Goal: Task Accomplishment & Management: Manage account settings

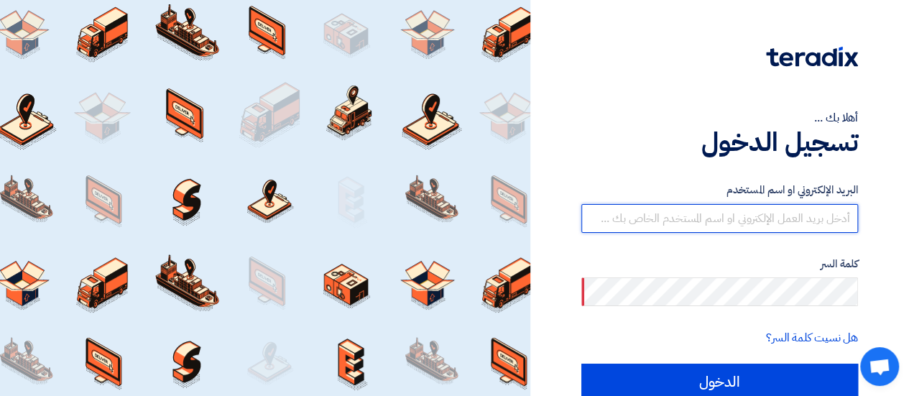
click at [777, 221] on input "text" at bounding box center [719, 218] width 277 height 29
type input "[PERSON_NAME][EMAIL_ADDRESS][DOMAIN_NAME]"
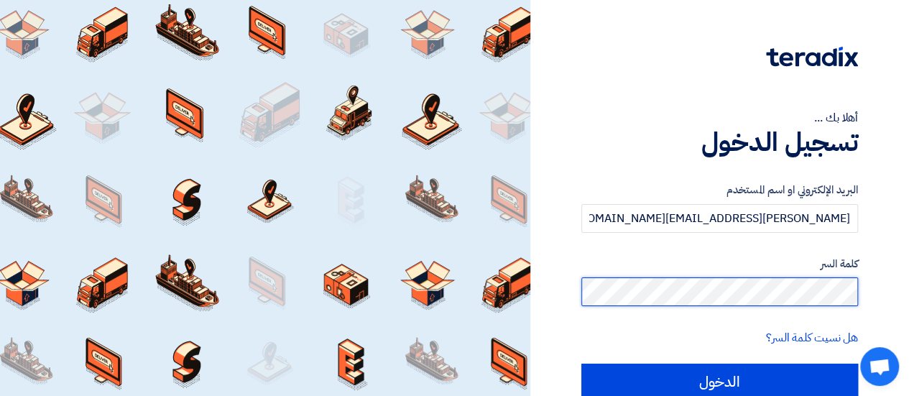
click at [581, 363] on input "الدخول" at bounding box center [719, 381] width 277 height 36
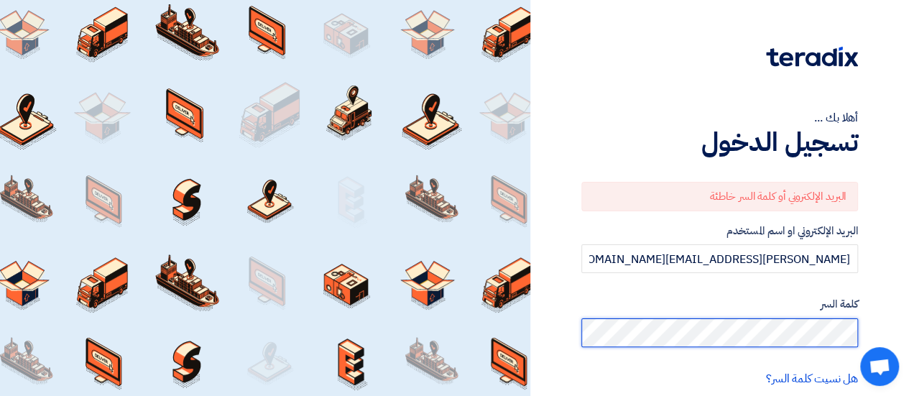
type input "Sign in"
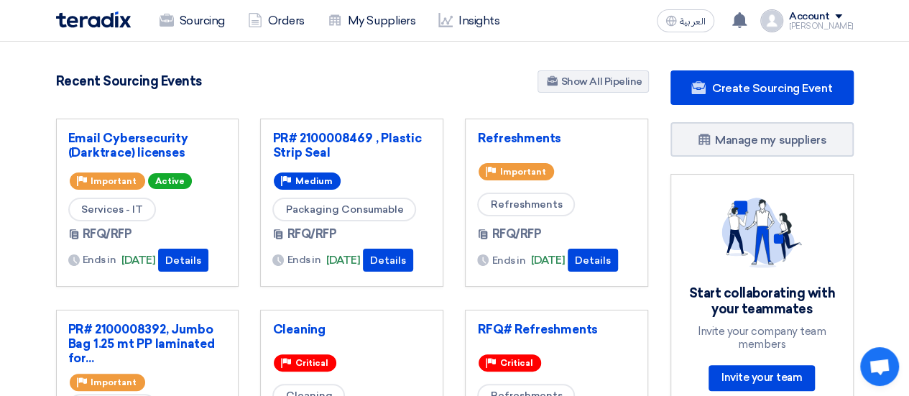
click at [851, 25] on div "[PERSON_NAME]" at bounding box center [821, 26] width 65 height 8
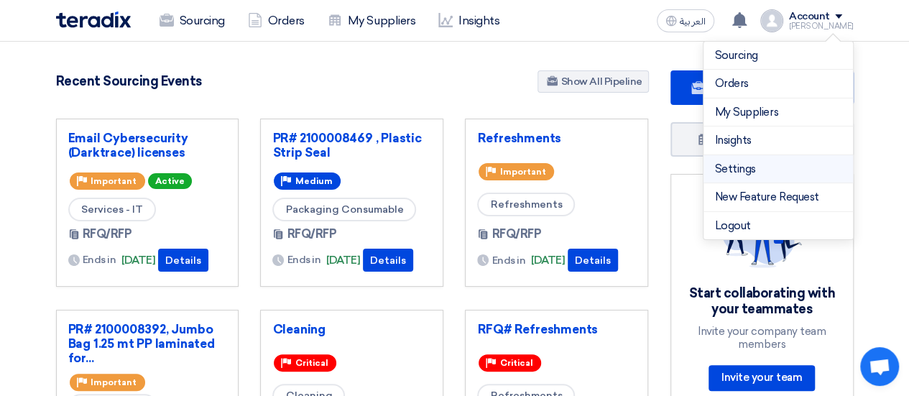
click at [769, 172] on link "Settings" at bounding box center [778, 169] width 126 height 17
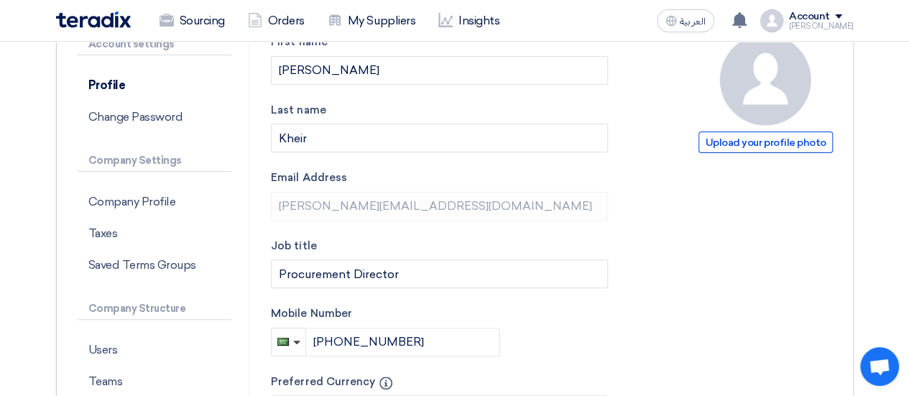
scroll to position [359, 0]
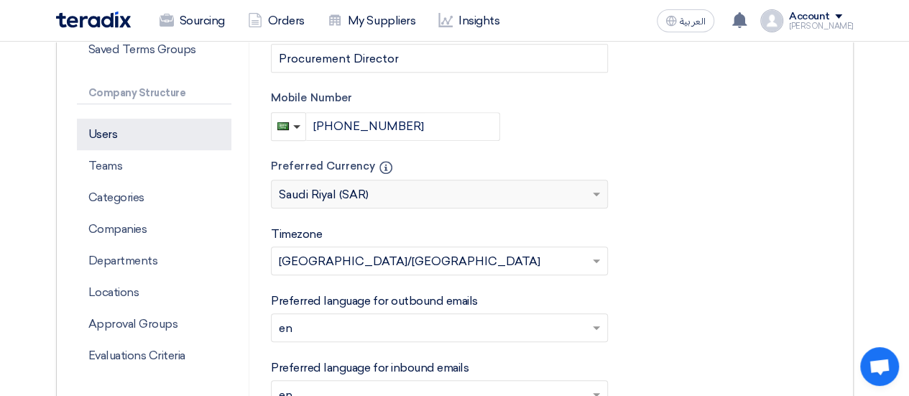
click at [103, 142] on p "Users" at bounding box center [154, 135] width 155 height 32
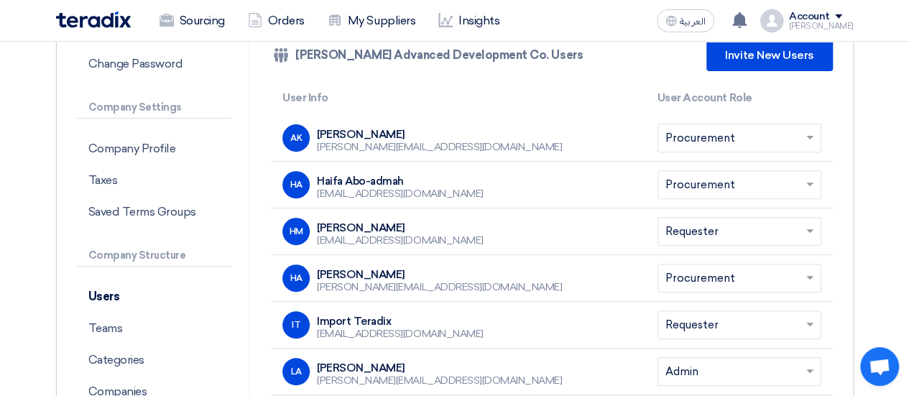
scroll to position [144, 0]
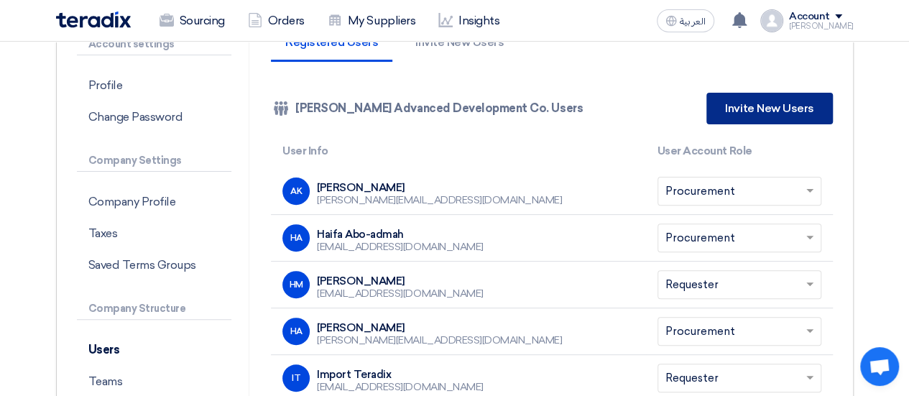
click at [773, 115] on link "Invite New Users" at bounding box center [769, 109] width 126 height 32
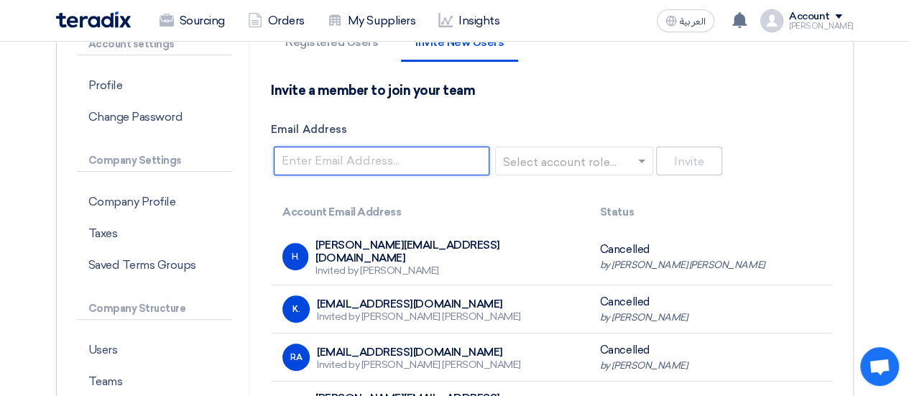
click at [425, 169] on input "Email Address" at bounding box center [382, 161] width 216 height 29
click at [297, 159] on input "Email Address" at bounding box center [382, 161] width 216 height 29
paste input "[EMAIL_ADDRESS][DOMAIN_NAME]"
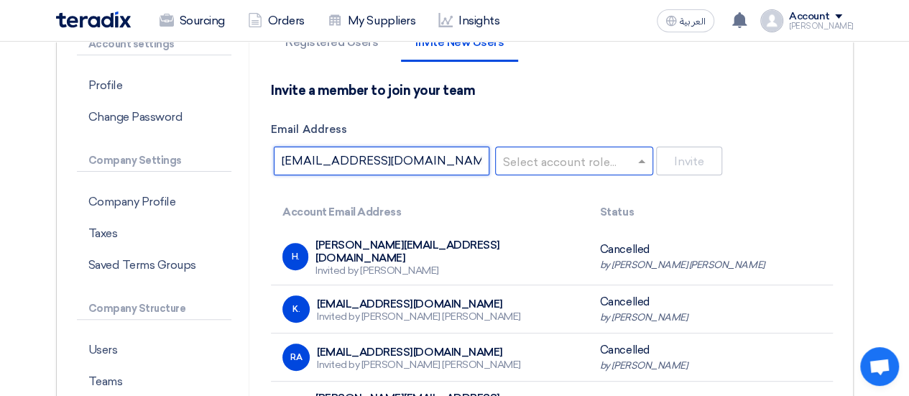
type input "[EMAIL_ADDRESS][DOMAIN_NAME]"
click at [566, 162] on input "text" at bounding box center [570, 162] width 128 height 24
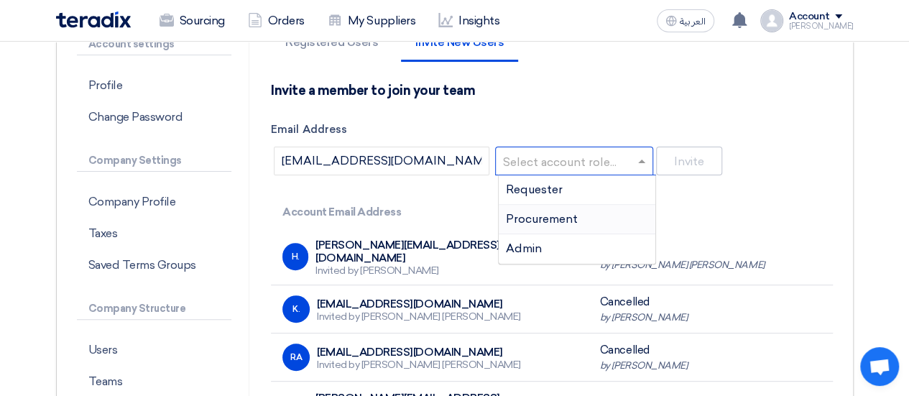
click at [568, 218] on span "Procurement" at bounding box center [542, 219] width 72 height 14
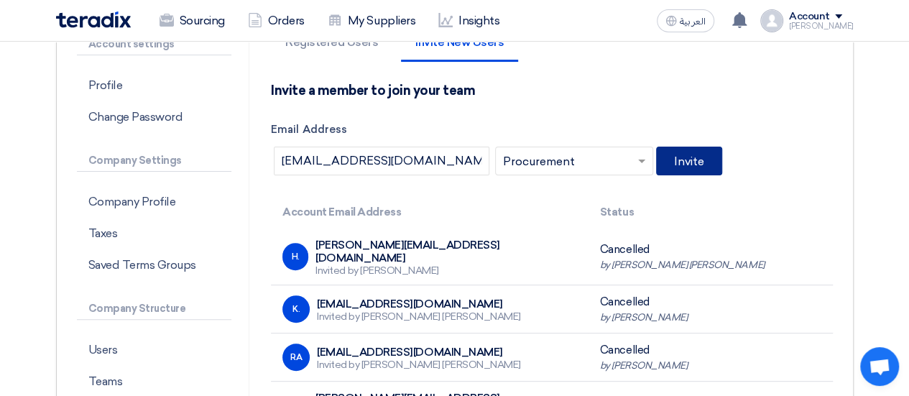
click at [705, 154] on button "Invite" at bounding box center [689, 161] width 66 height 29
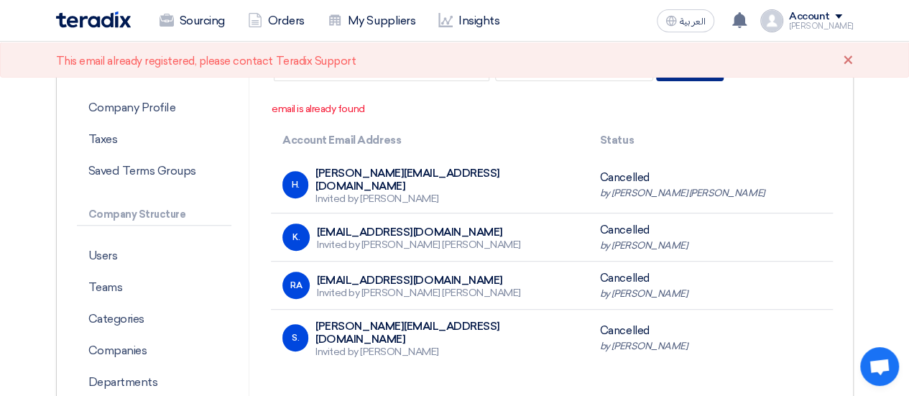
scroll to position [216, 0]
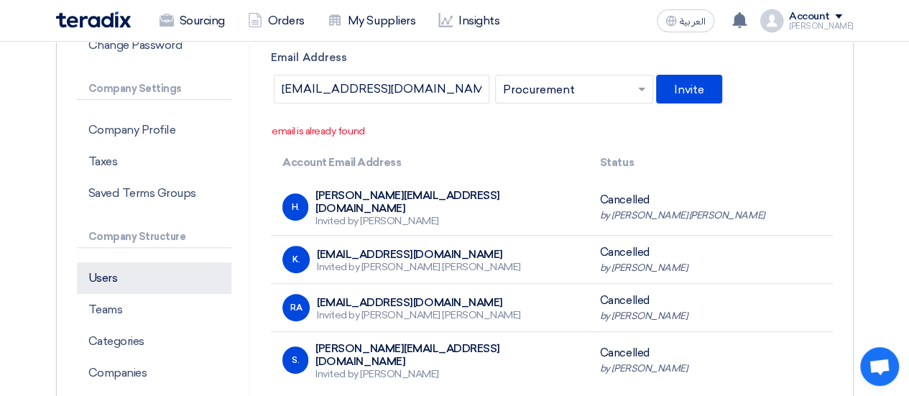
click at [115, 285] on p "Users" at bounding box center [154, 278] width 155 height 32
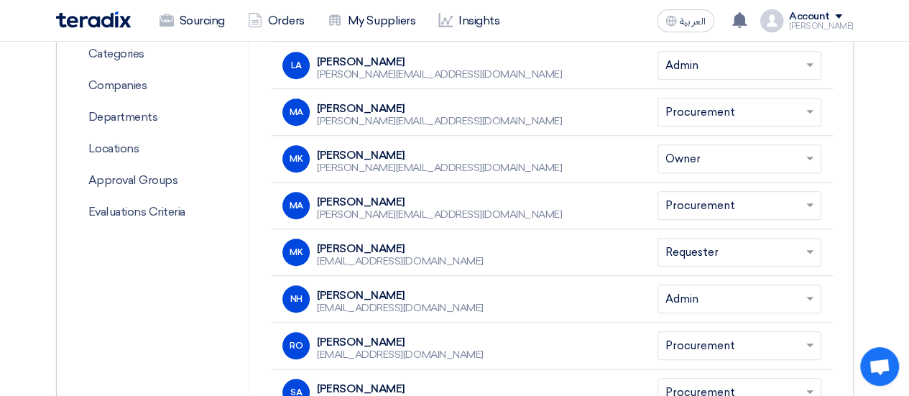
scroll to position [575, 0]
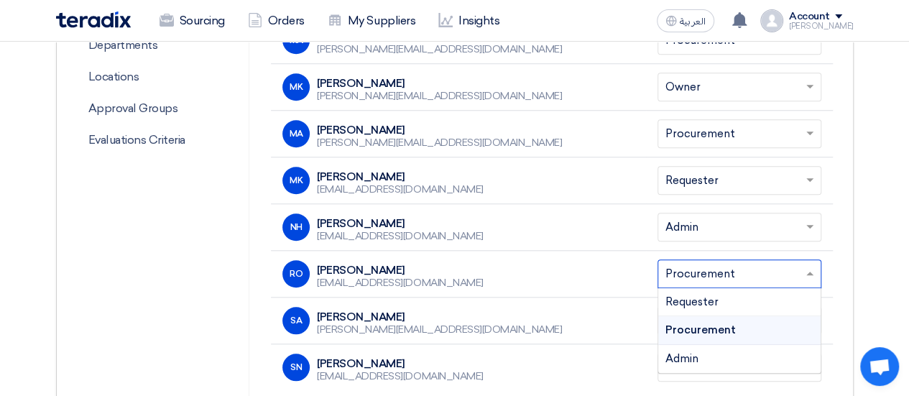
click at [786, 277] on input "text" at bounding box center [732, 275] width 134 height 24
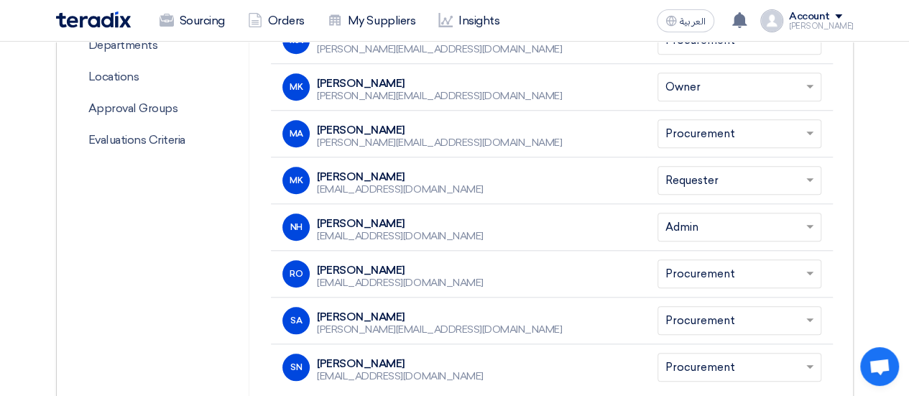
click at [562, 277] on div "RO [PERSON_NAME] [EMAIL_ADDRESS][DOMAIN_NAME]" at bounding box center [458, 273] width 352 height 27
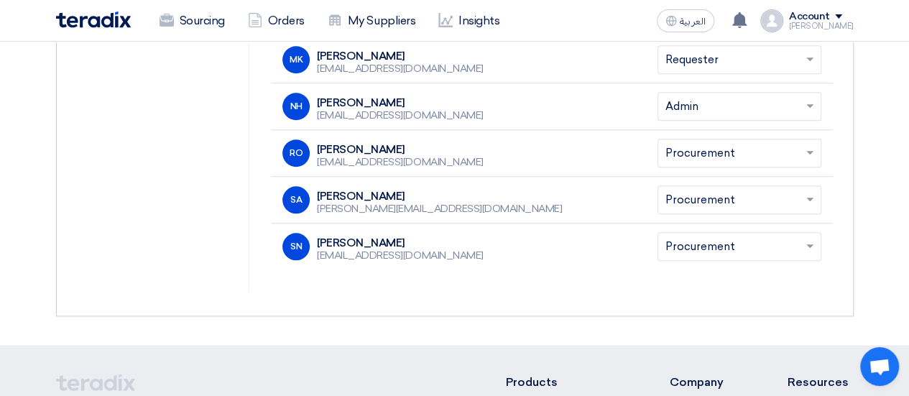
scroll to position [718, 0]
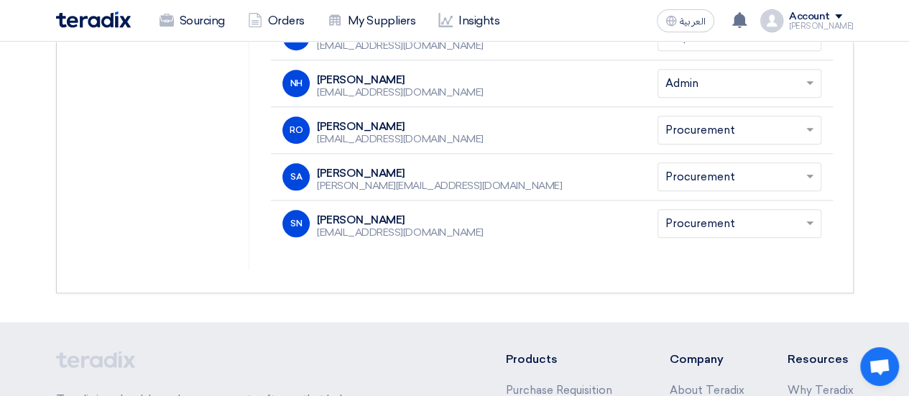
click at [782, 134] on input "text" at bounding box center [732, 131] width 134 height 24
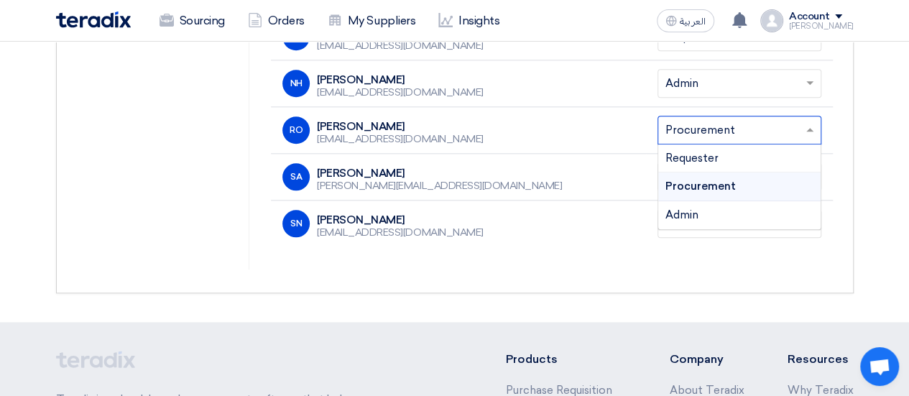
click at [782, 134] on input "text" at bounding box center [732, 131] width 134 height 24
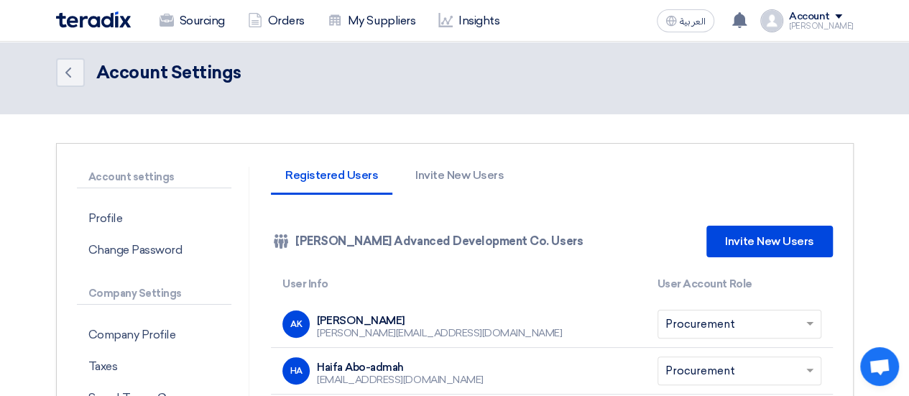
scroll to position [0, 0]
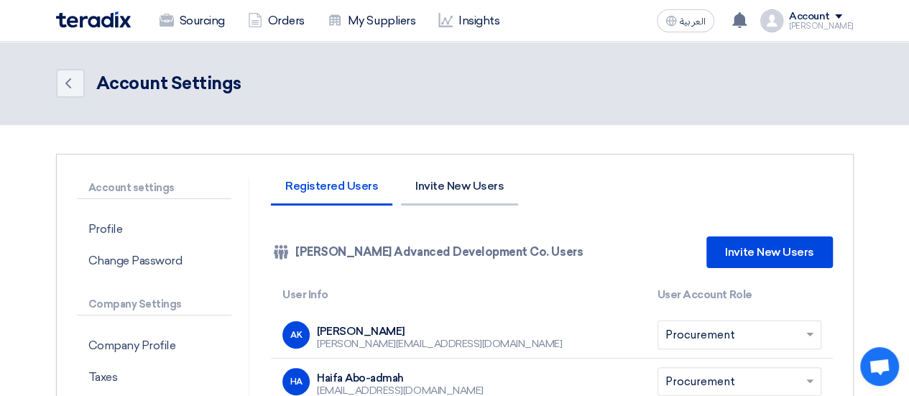
click at [463, 190] on li "Invite New Users" at bounding box center [459, 192] width 117 height 25
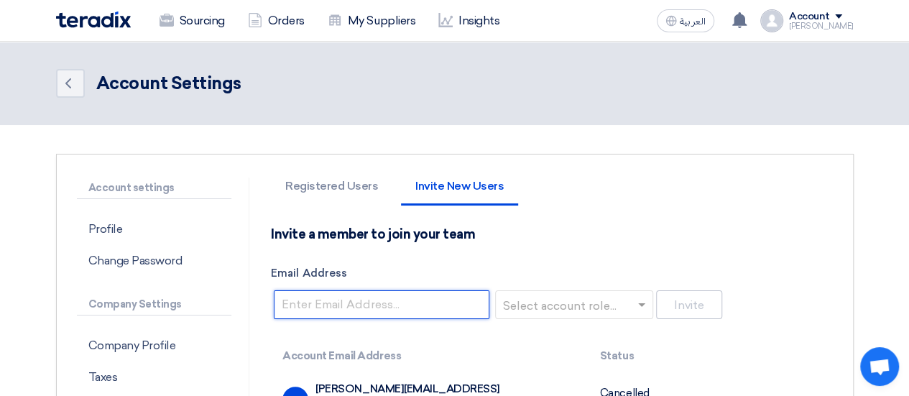
click at [437, 299] on input "Email Address" at bounding box center [382, 304] width 216 height 29
paste input "[EMAIL_ADDRESS][DOMAIN_NAME]"
type input "[EMAIL_ADDRESS][DOMAIN_NAME]"
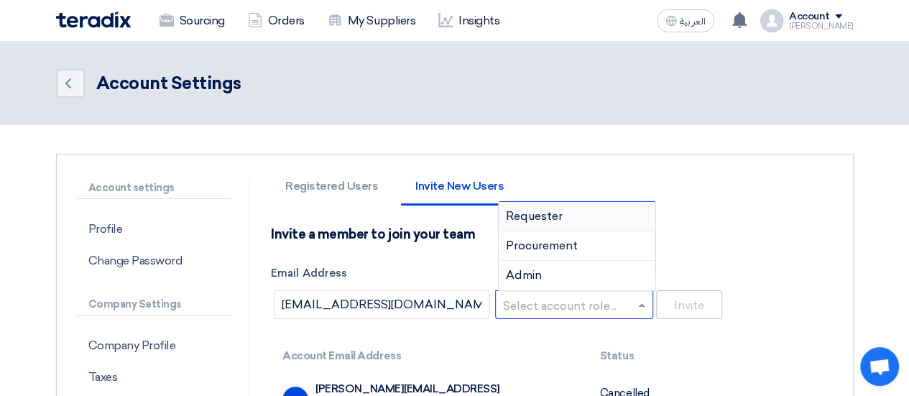
click at [583, 301] on input "text" at bounding box center [570, 306] width 128 height 24
click at [586, 244] on div "Procurement" at bounding box center [577, 245] width 157 height 29
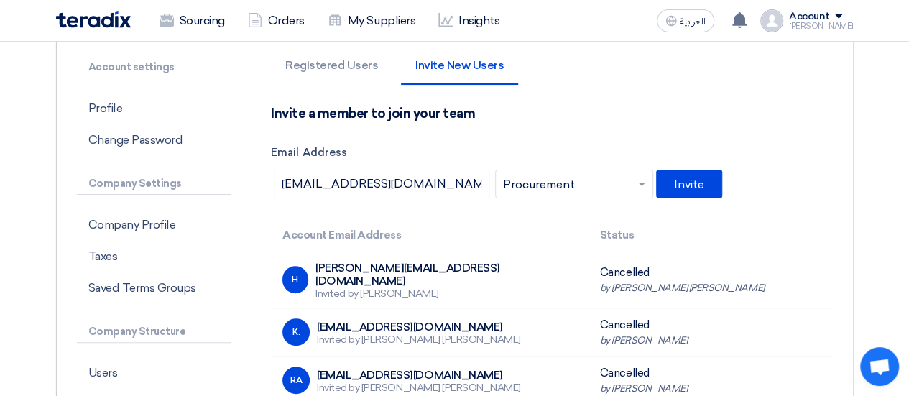
scroll to position [216, 0]
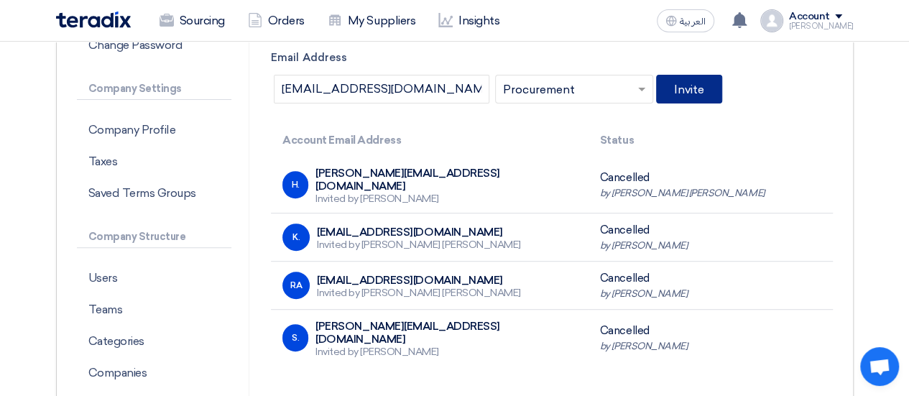
click at [697, 88] on button "Invite" at bounding box center [689, 89] width 66 height 29
